Goal: Task Accomplishment & Management: Use online tool/utility

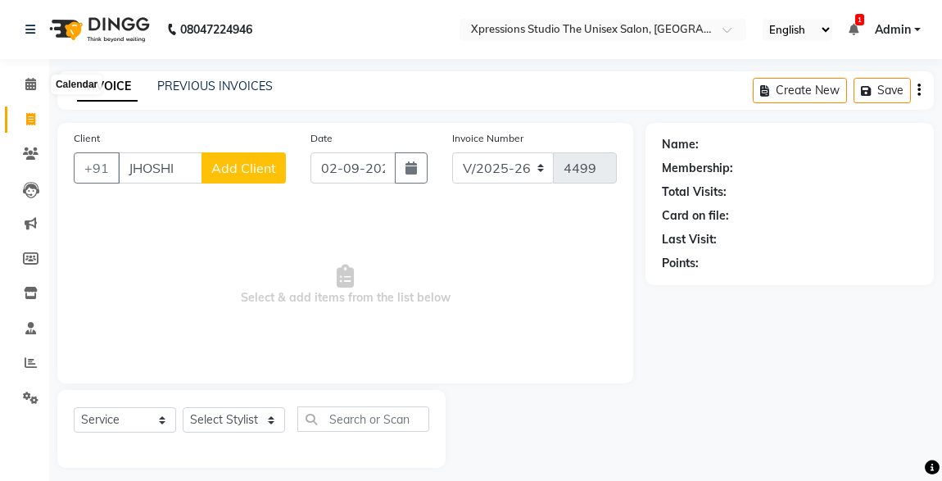
select select "7003"
select select "service"
drag, startPoint x: 0, startPoint y: 0, endPoint x: 27, endPoint y: 78, distance: 82.4
click at [27, 78] on icon at bounding box center [30, 84] width 11 height 12
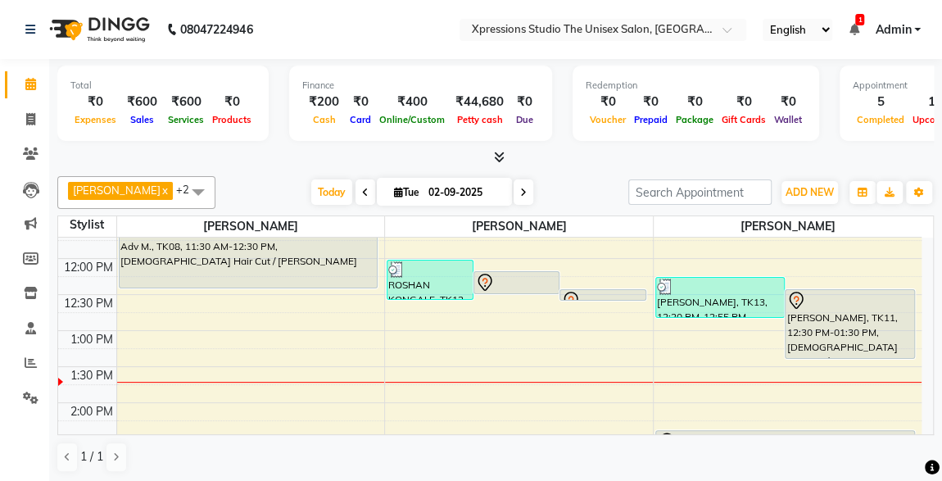
scroll to position [297, 0]
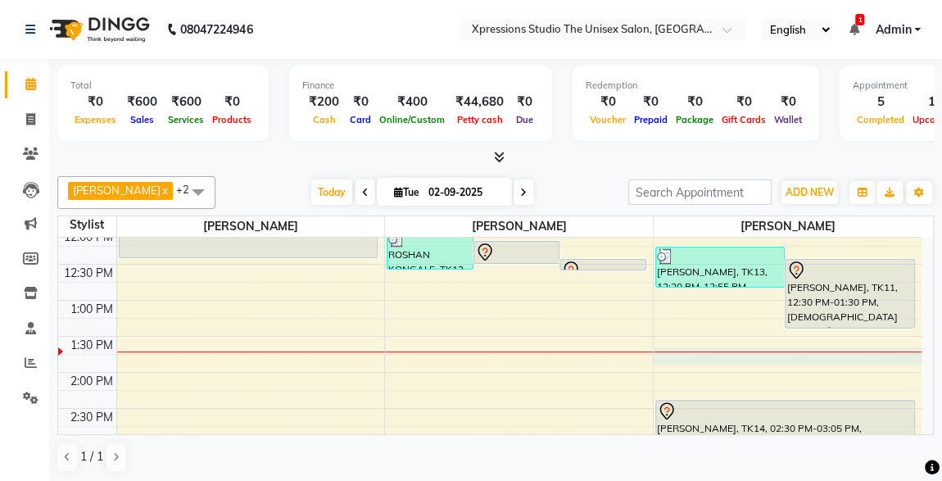
click at [681, 355] on div "8:00 AM 8:30 AM 9:00 AM 9:30 AM 10:00 AM 10:30 AM 11:00 AM 11:30 AM 12:00 PM 12…" at bounding box center [489, 480] width 863 height 1080
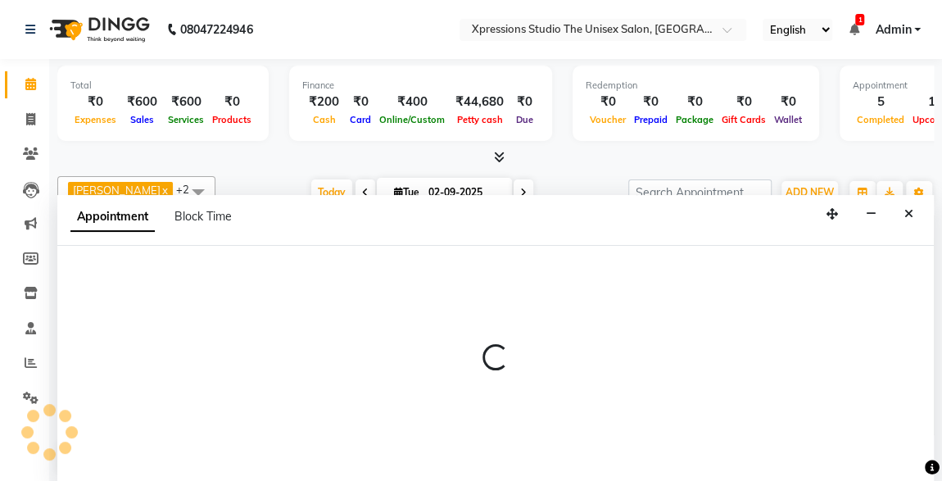
scroll to position [0, 0]
select select "57589"
select select "825"
select select "tentative"
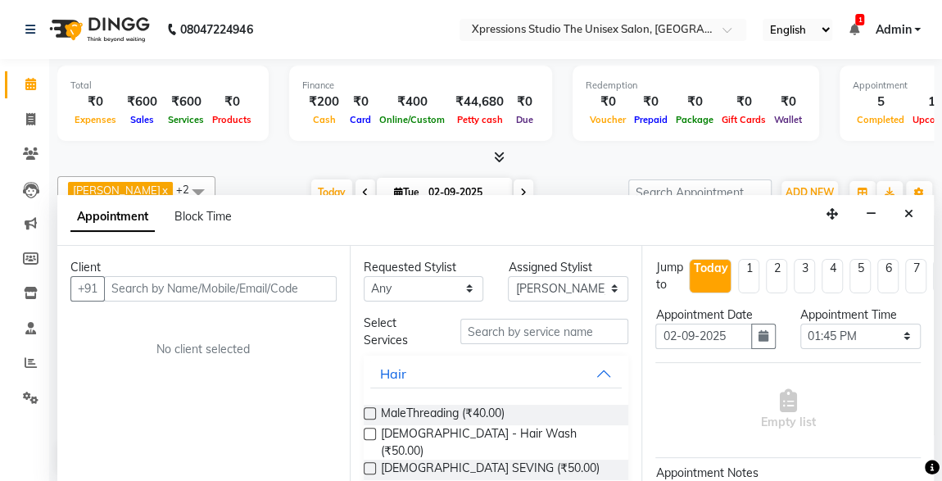
click at [281, 276] on input "text" at bounding box center [220, 288] width 233 height 25
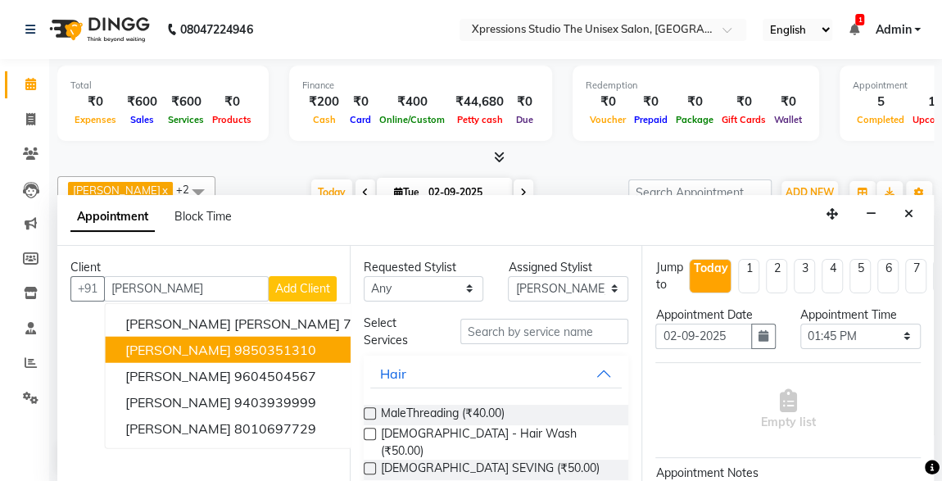
click at [202, 349] on span "[PERSON_NAME]" at bounding box center [178, 349] width 106 height 16
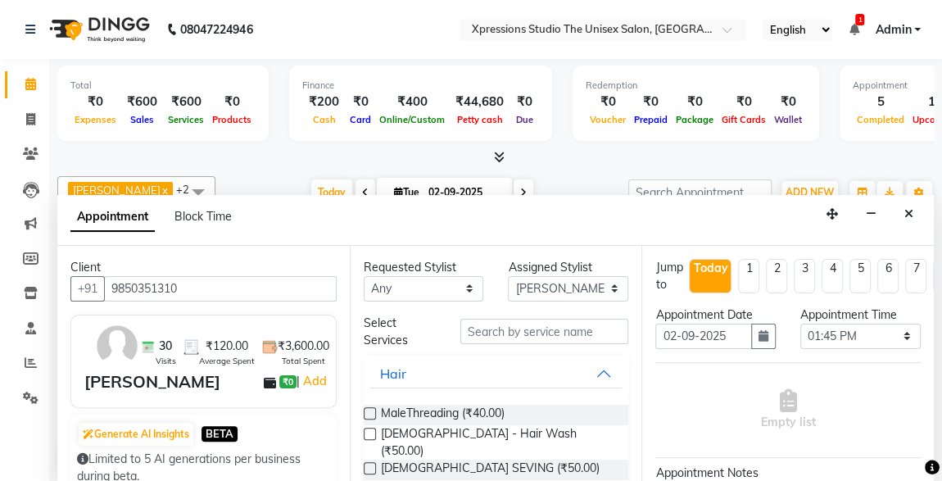
type input "9850351310"
click at [516, 324] on input "text" at bounding box center [544, 331] width 169 height 25
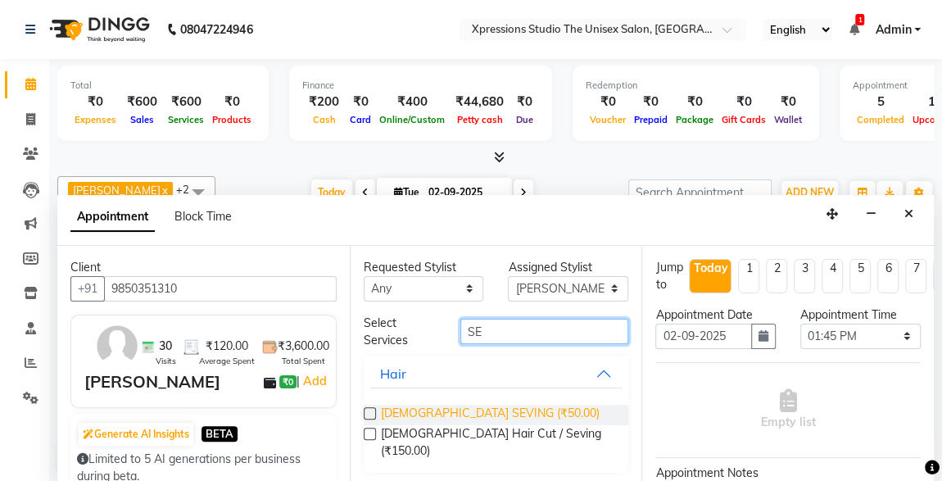
type input "SE"
click at [462, 415] on span "[DEMOGRAPHIC_DATA] SEVING (₹50.00)" at bounding box center [490, 415] width 219 height 20
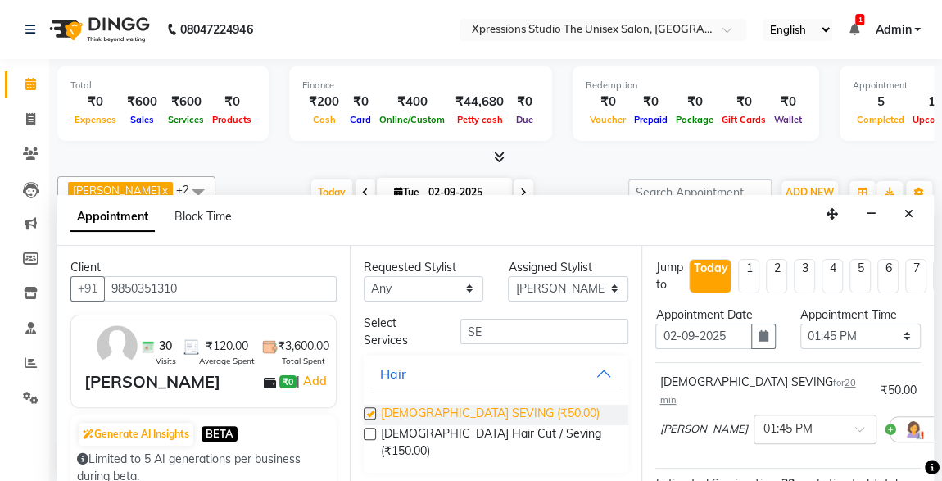
checkbox input "false"
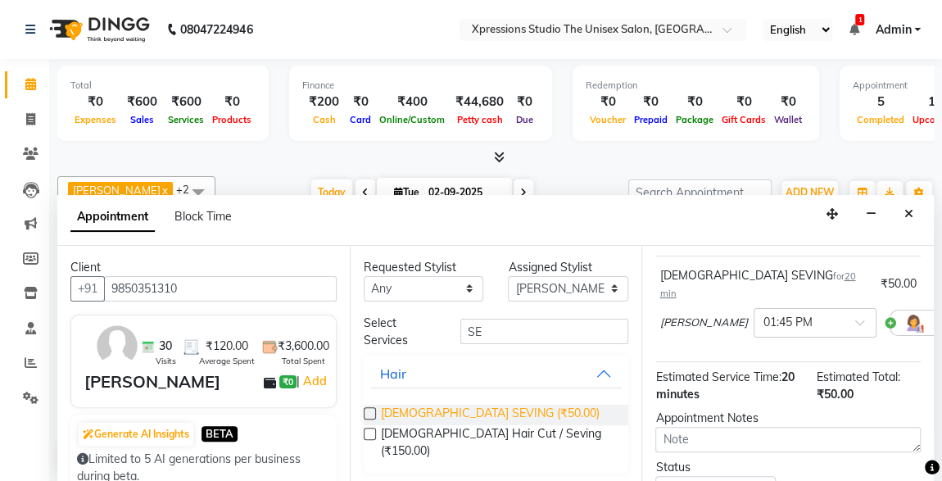
scroll to position [237, 0]
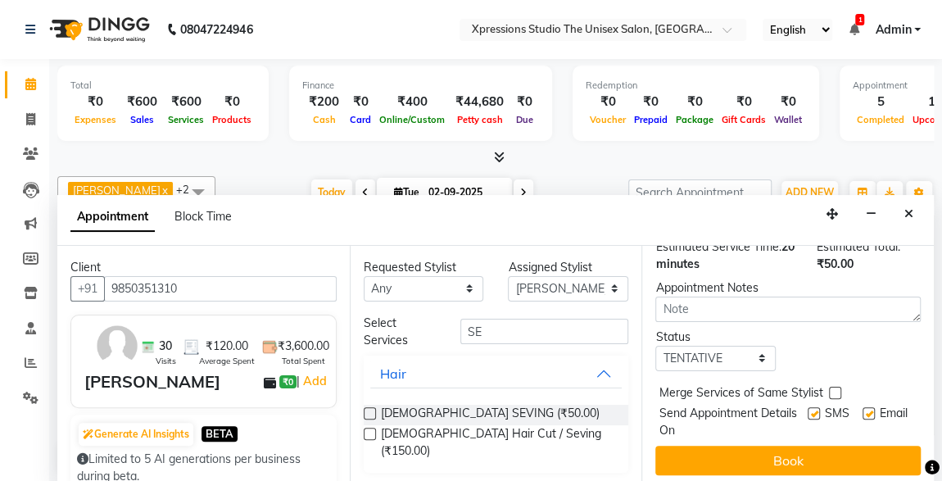
click at [807, 407] on label at bounding box center [813, 413] width 12 height 12
click at [807, 409] on input "checkbox" at bounding box center [812, 414] width 11 height 11
checkbox input "false"
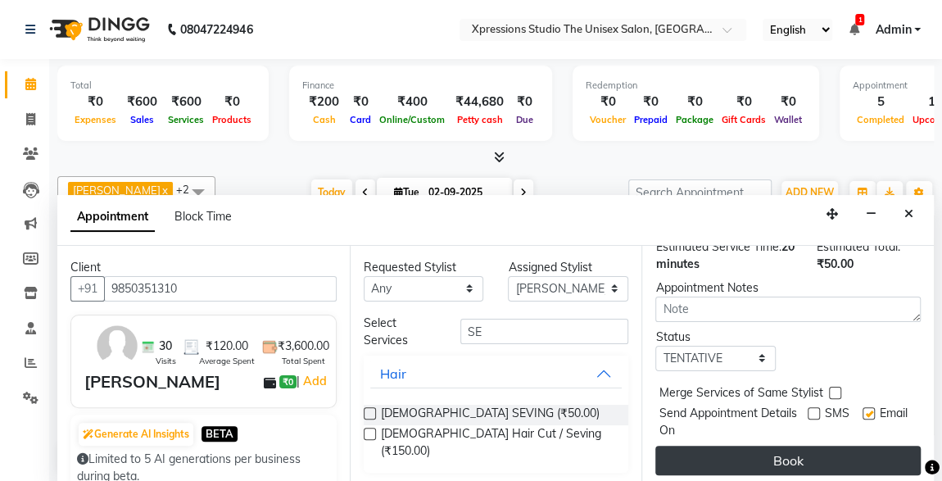
click at [821, 445] on button "Book" at bounding box center [787, 459] width 265 height 29
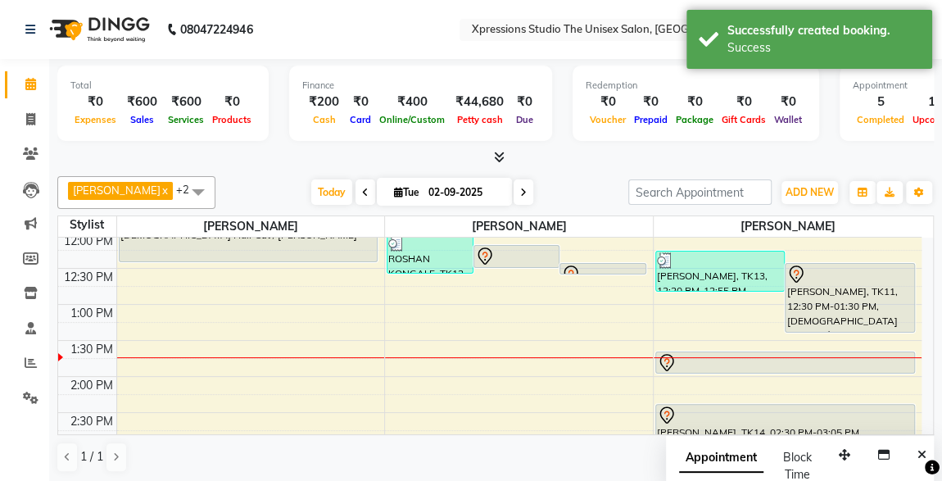
scroll to position [292, 0]
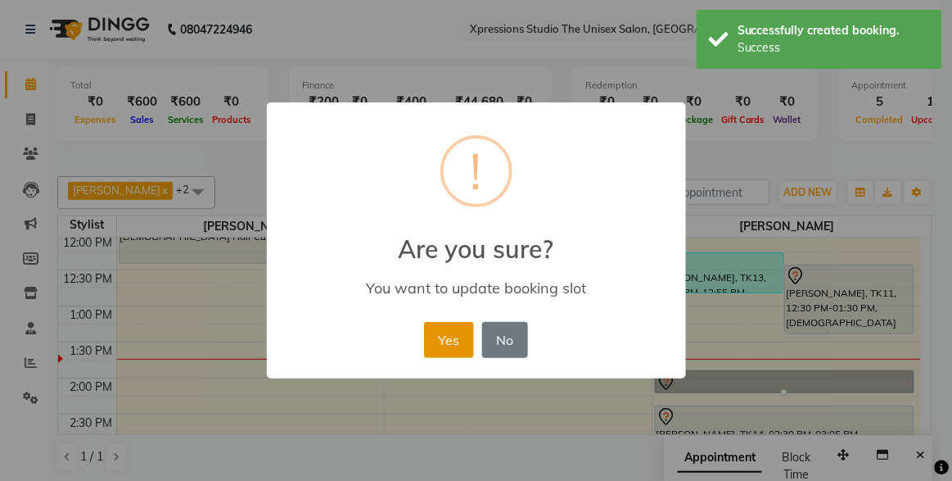
click at [471, 335] on button "Yes" at bounding box center [449, 340] width 50 height 36
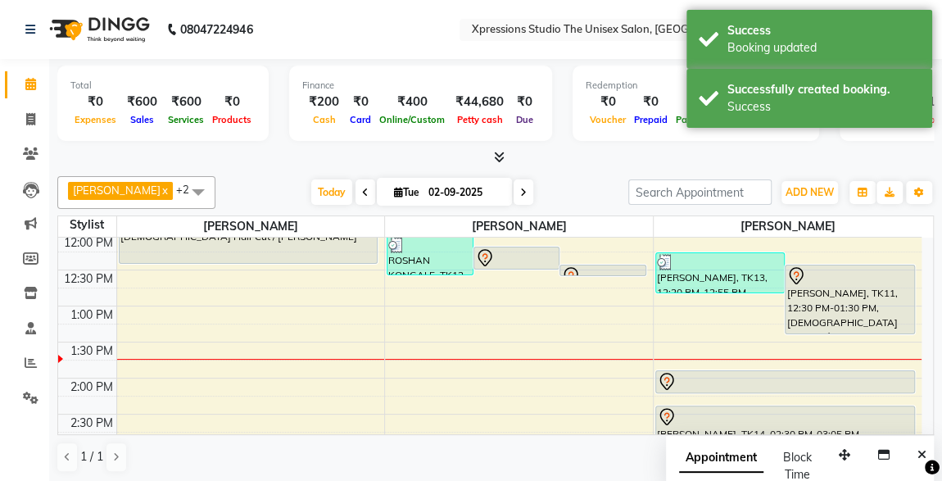
click at [834, 377] on div at bounding box center [785, 382] width 256 height 20
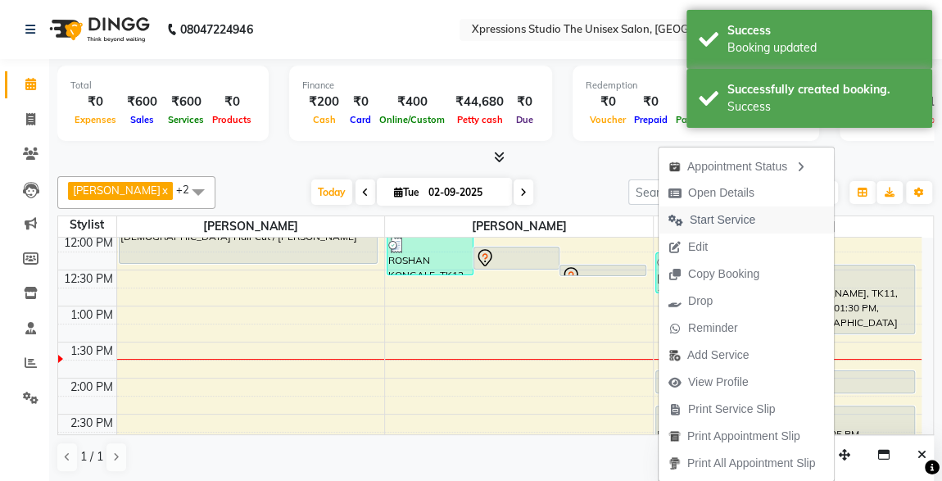
click at [744, 216] on span "Start Service" at bounding box center [722, 219] width 66 height 17
